Goal: Task Accomplishment & Management: Use online tool/utility

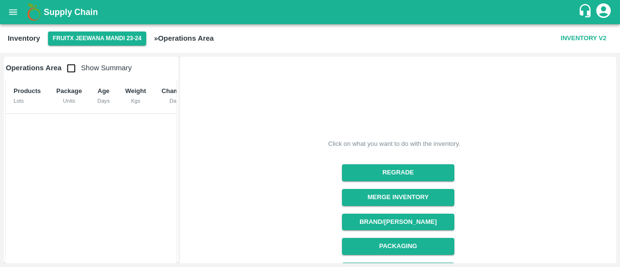
scroll to position [168, 0]
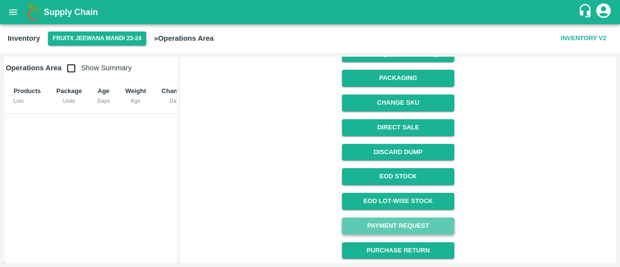
click at [404, 222] on link "Payment Request" at bounding box center [398, 225] width 112 height 17
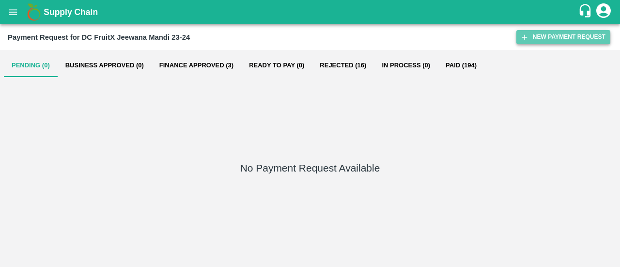
click at [565, 34] on button "New Payment Request" at bounding box center [563, 37] width 94 height 14
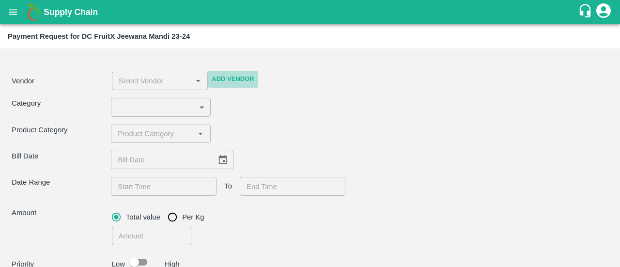
click at [233, 76] on button "Add Vendor" at bounding box center [233, 79] width 50 height 17
